Goal: Check status

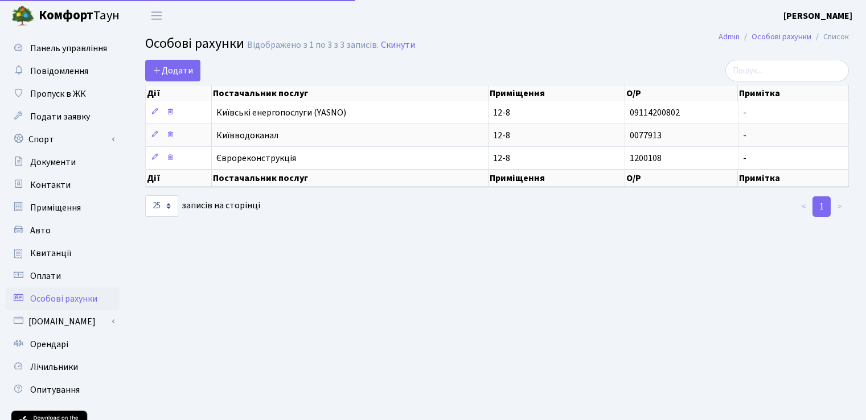
select select "25"
click at [634, 297] on main "Admin Особові рахунки Список Особові рахунки Відображено з 1 по 3 з 3 записів. …" at bounding box center [497, 257] width 738 height 453
drag, startPoint x: 654, startPoint y: 252, endPoint x: 549, endPoint y: 255, distance: 104.8
click at [653, 252] on main "Admin Особові рахунки Список Особові рахунки Відображено з 1 по 3 з 3 записів. …" at bounding box center [497, 257] width 738 height 453
click at [57, 255] on span "Квитанції" at bounding box center [51, 253] width 42 height 13
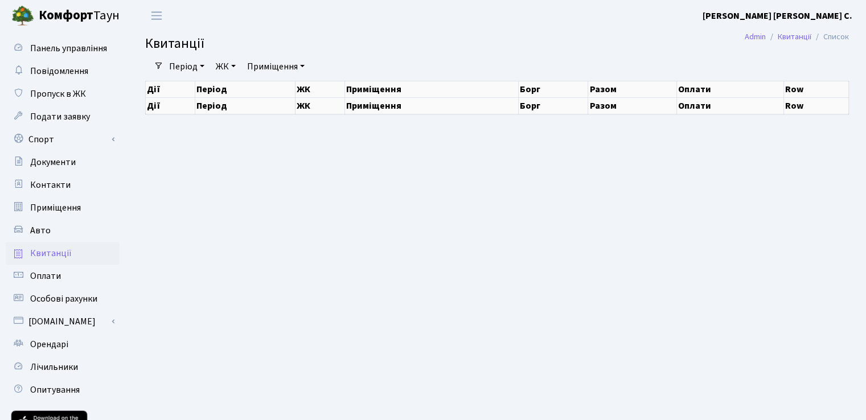
select select "25"
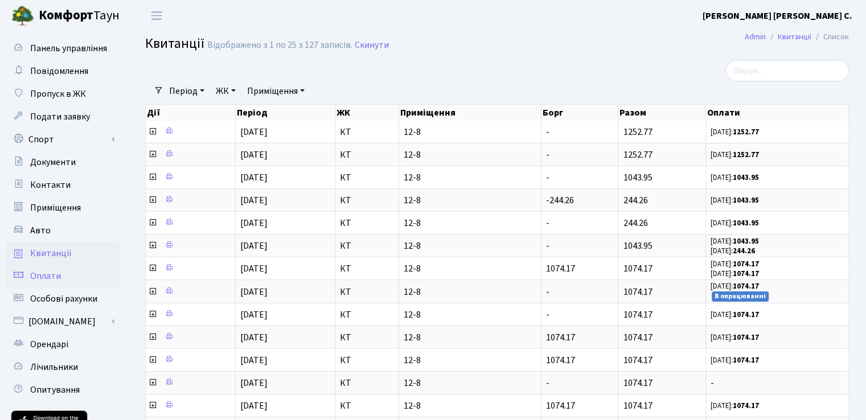
click at [43, 274] on span "Оплати" at bounding box center [45, 276] width 31 height 13
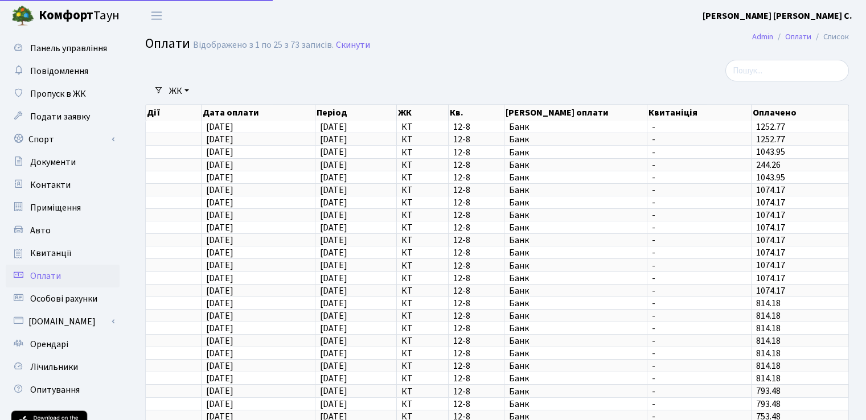
select select "25"
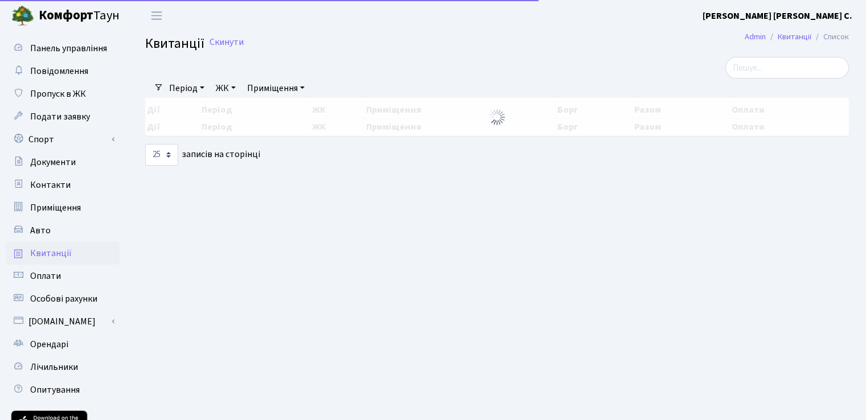
select select "25"
